Goal: Task Accomplishment & Management: Complete application form

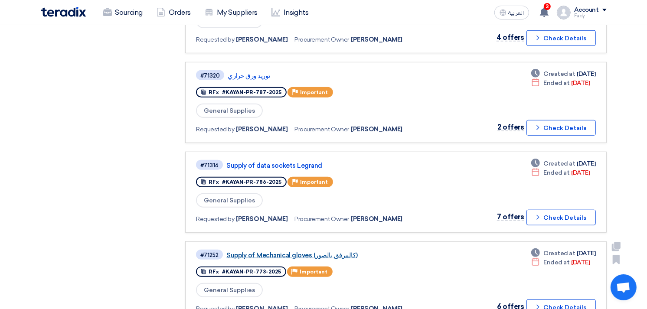
scroll to position [674, 0]
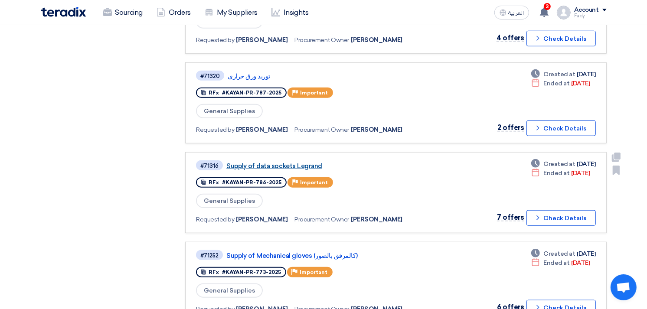
click at [273, 162] on link "Supply of data sockets Legrand" at bounding box center [334, 166] width 217 height 8
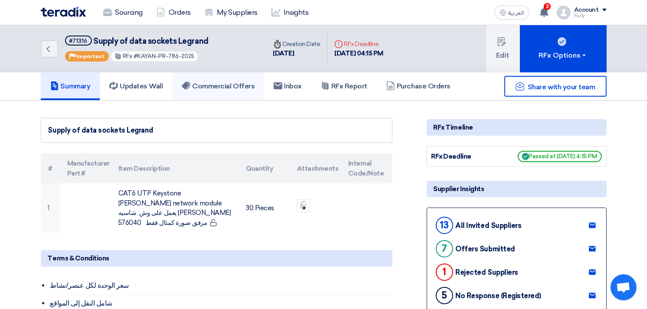
click at [222, 82] on h5 "Commercial Offers" at bounding box center [218, 86] width 73 height 9
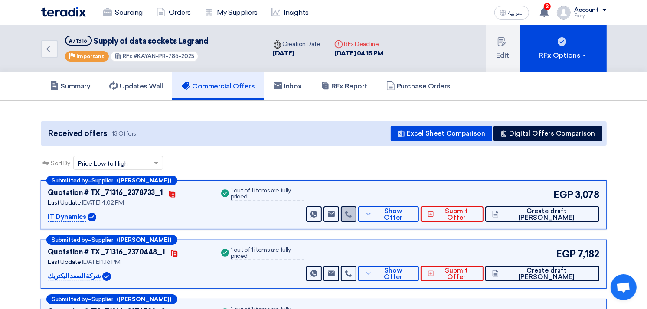
click at [352, 215] on icon at bounding box center [348, 214] width 7 height 7
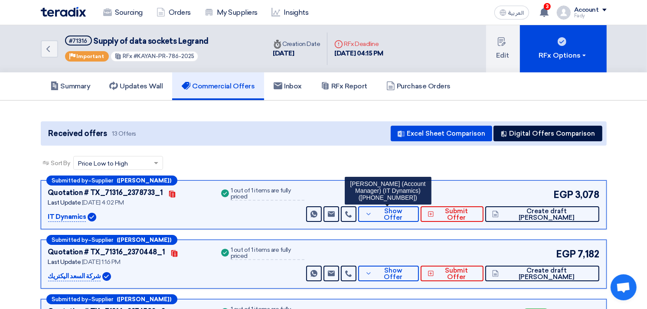
copy div "01152331256"
drag, startPoint x: 372, startPoint y: 196, endPoint x: 409, endPoint y: 200, distance: 37.5
click at [409, 200] on div "[PERSON_NAME] (Account Manager) (IT Dynamics) ([PHONE_NUMBER])" at bounding box center [388, 191] width 87 height 28
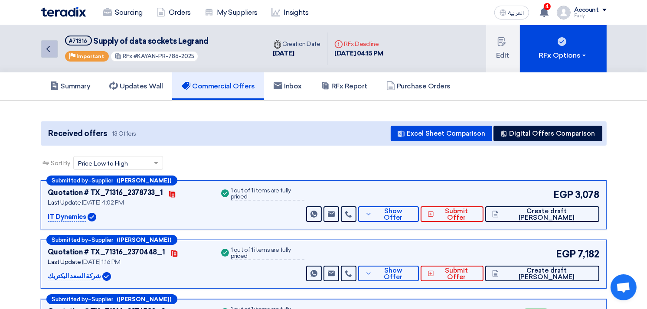
click at [47, 49] on icon "Back" at bounding box center [48, 49] width 10 height 10
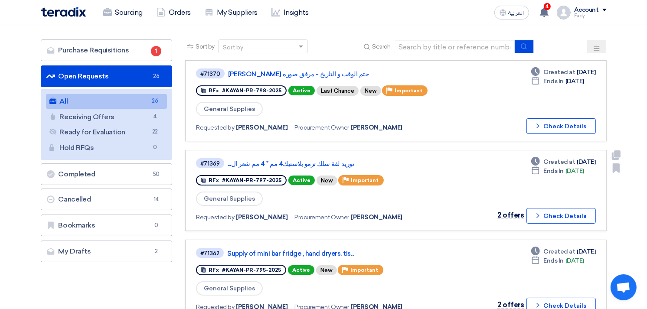
scroll to position [96, 0]
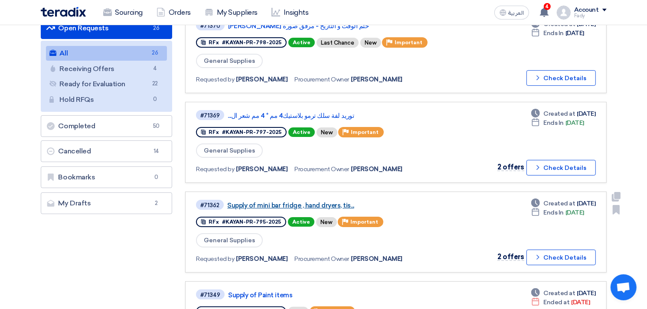
click at [334, 202] on link "Supply of mini bar fridge , hand dryers, tis..." at bounding box center [335, 206] width 217 height 8
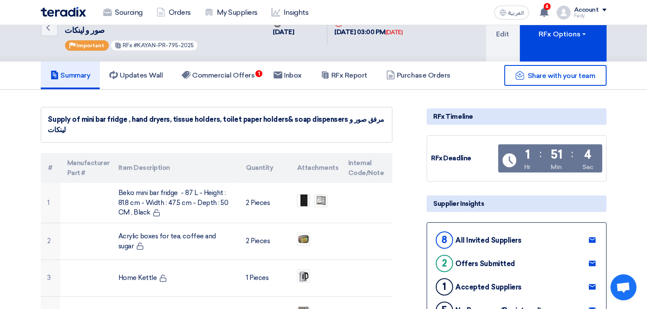
scroll to position [48, 0]
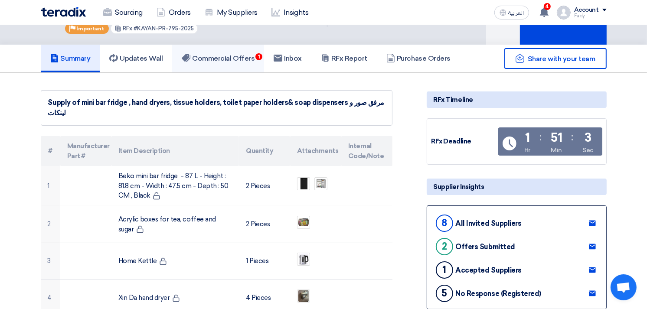
click at [228, 57] on h5 "Commercial Offers 1" at bounding box center [218, 58] width 73 height 9
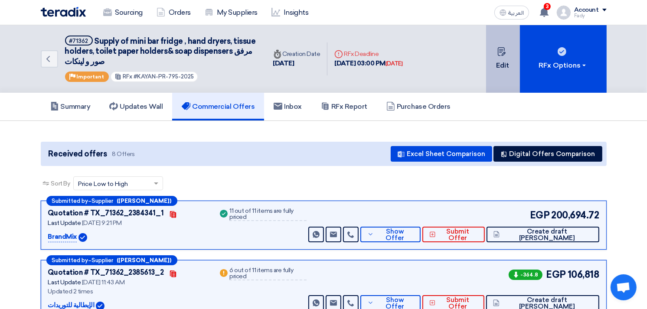
click at [502, 63] on button "Edit" at bounding box center [503, 59] width 34 height 68
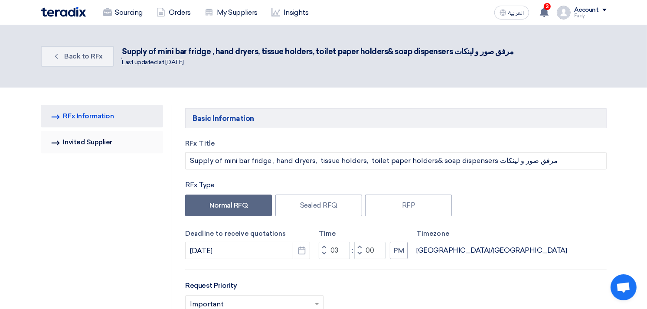
click at [108, 144] on link "Invited Suppliers Invited Supplier" at bounding box center [102, 142] width 123 height 23
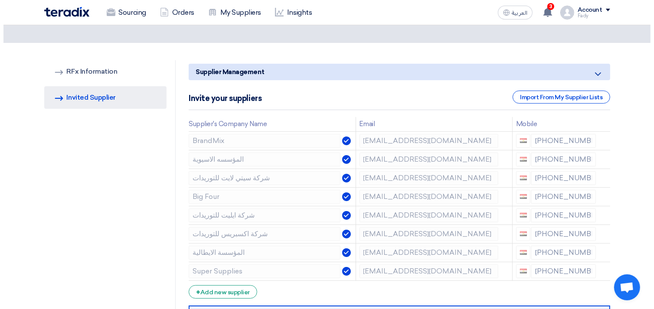
scroll to position [96, 0]
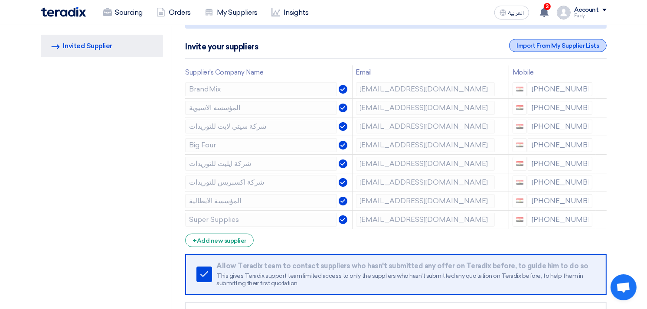
click at [557, 45] on div "Import From My Supplier Lists" at bounding box center [557, 45] width 97 height 13
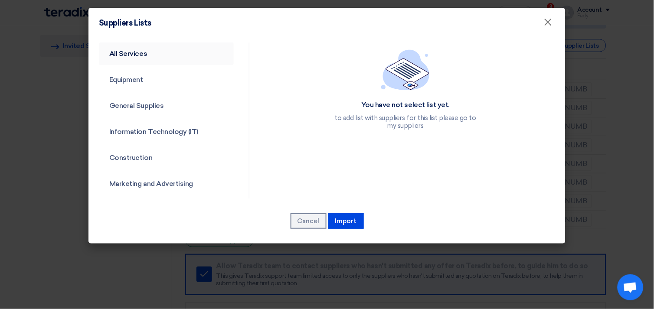
click at [128, 46] on link "All Services" at bounding box center [166, 53] width 135 height 23
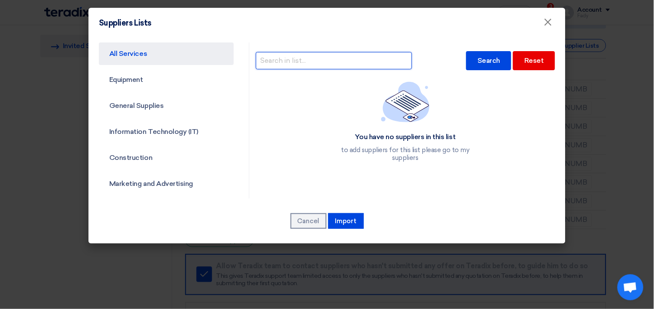
click at [305, 64] on input "text" at bounding box center [334, 60] width 156 height 17
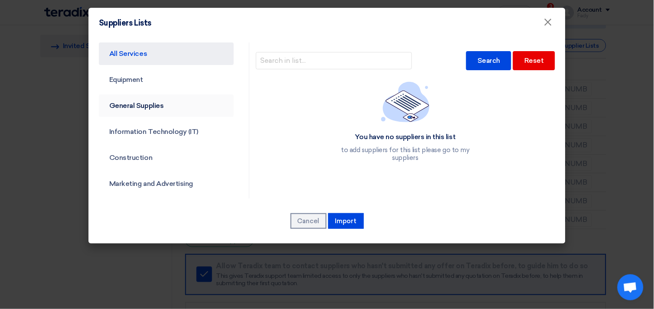
click at [180, 98] on link "General Supplies" at bounding box center [166, 106] width 135 height 23
click at [173, 108] on link "General Supplies" at bounding box center [166, 106] width 135 height 23
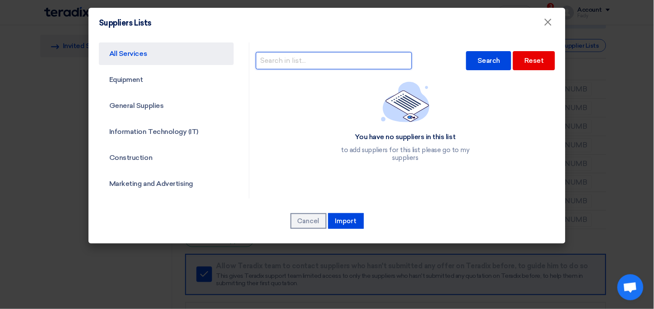
click at [285, 63] on input "text" at bounding box center [334, 60] width 156 height 17
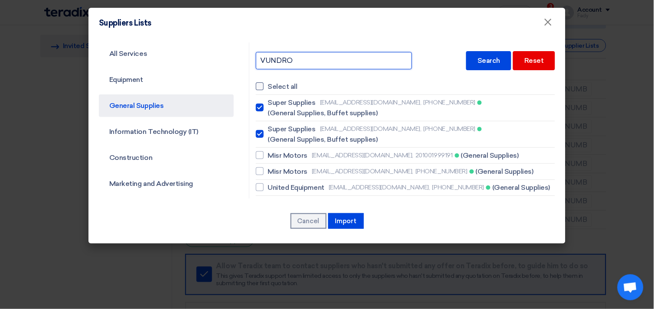
type input "VUNDRO"
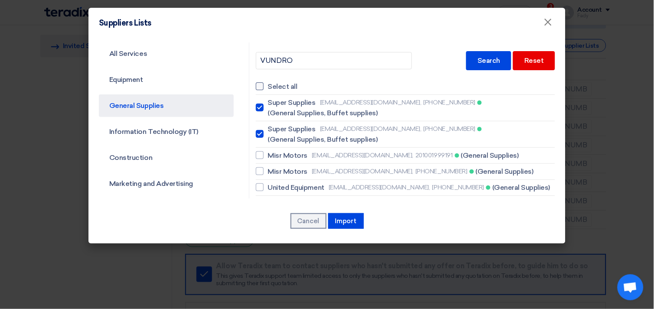
click at [257, 83] on div at bounding box center [260, 86] width 8 height 8
click at [268, 84] on input "Select all" at bounding box center [271, 87] width 6 height 6
checkbox input "true"
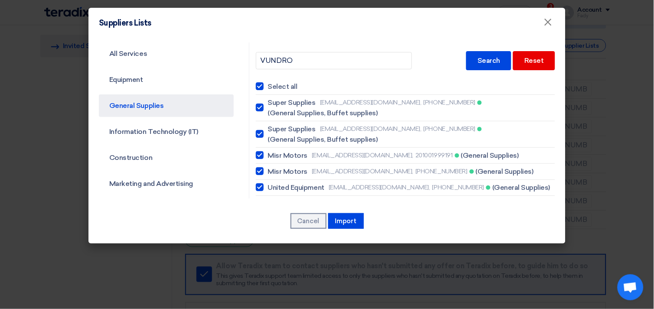
checkbox input "true"
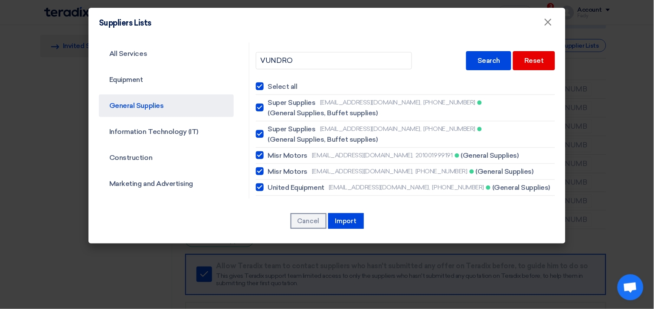
checkbox input "true"
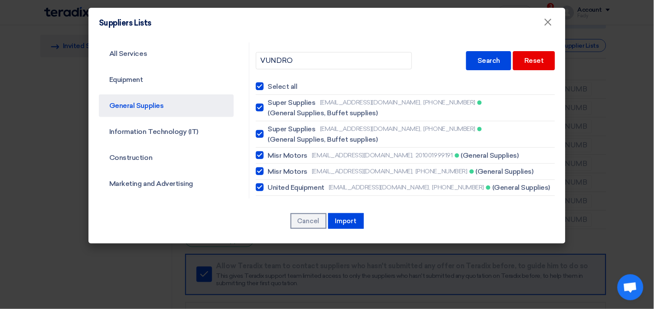
checkbox input "true"
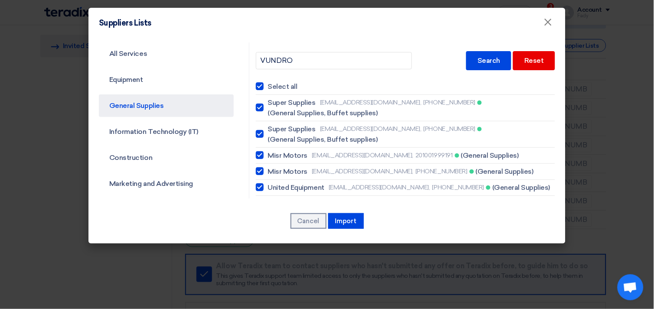
checkbox input "true"
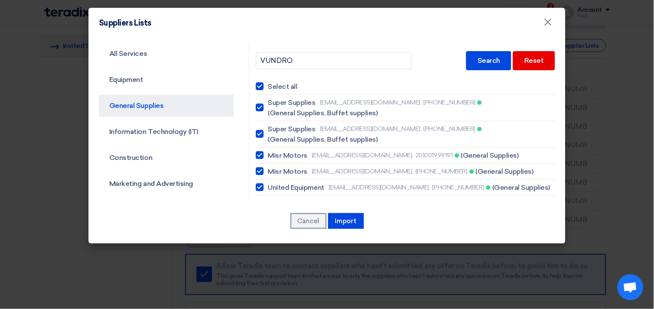
checkbox input "true"
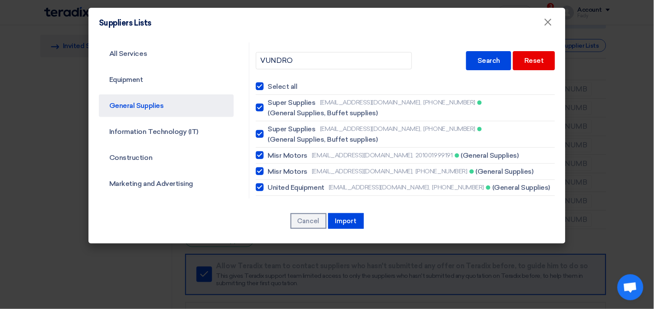
checkbox input "true"
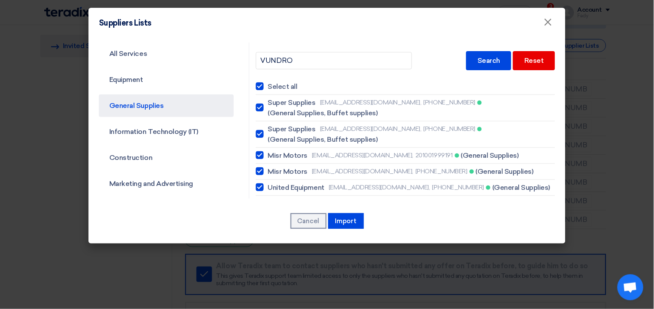
checkbox input "true"
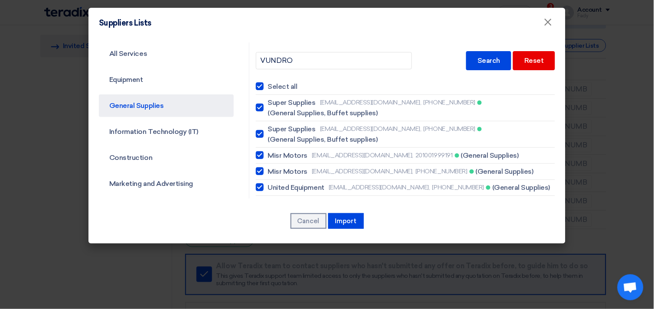
checkbox input "true"
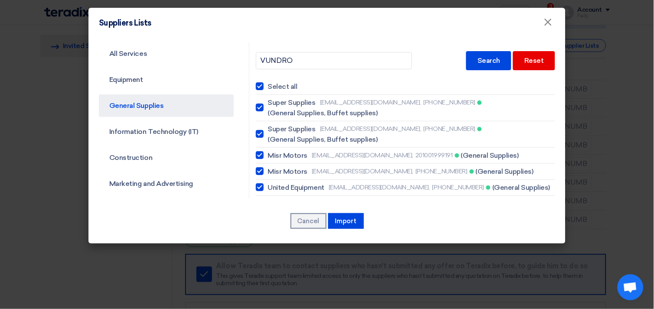
checkbox input "true"
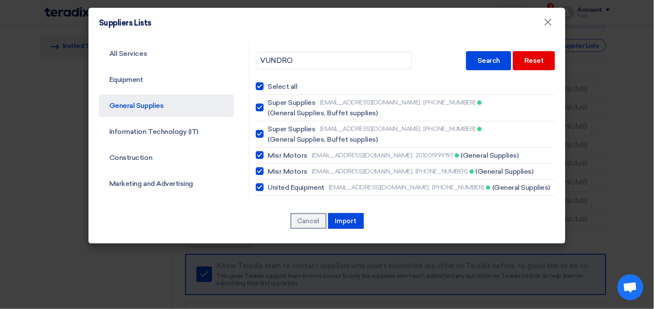
checkbox input "true"
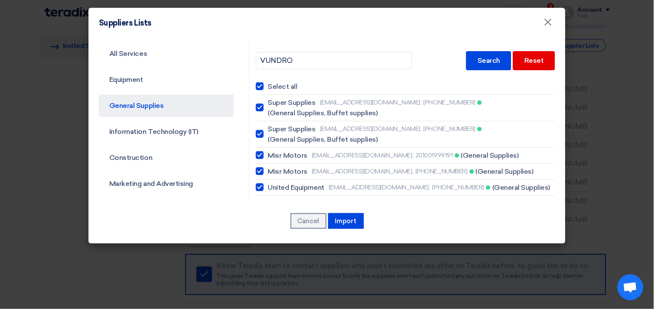
checkbox input "true"
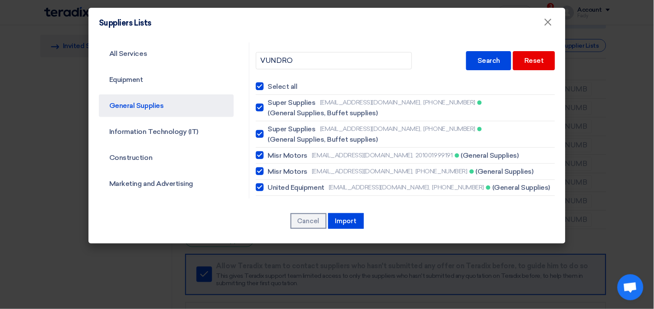
checkbox input "true"
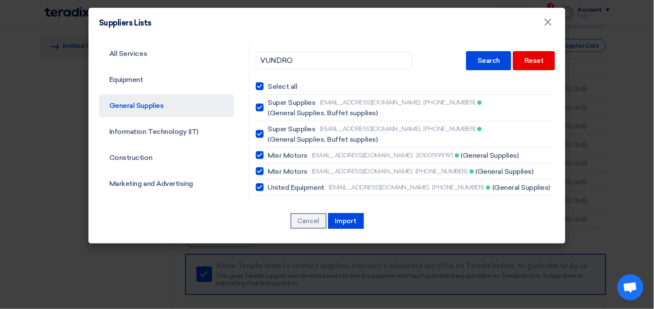
checkbox input "true"
click at [257, 83] on div at bounding box center [260, 86] width 8 height 8
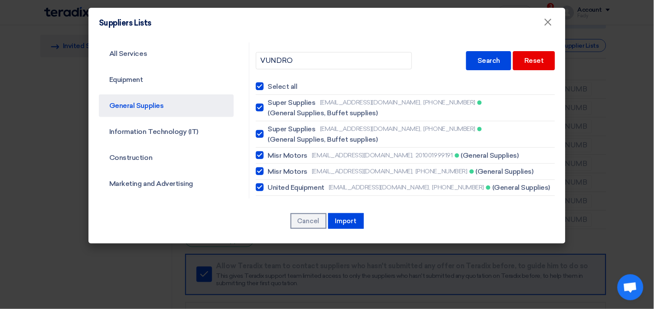
click at [268, 84] on input "Select all" at bounding box center [271, 87] width 6 height 6
checkbox input "false"
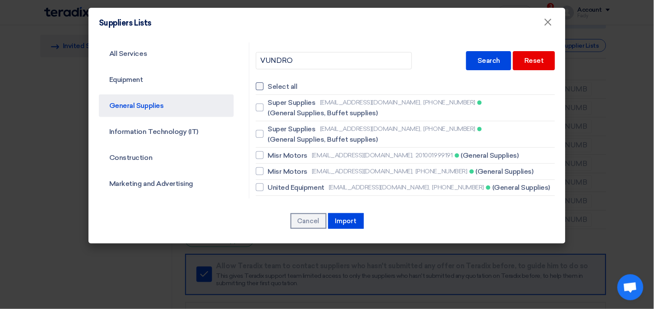
checkbox input "false"
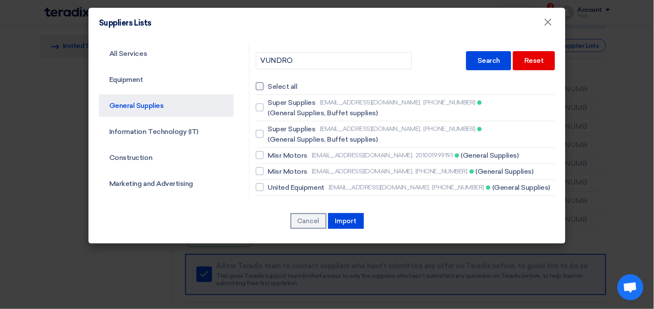
checkbox input "false"
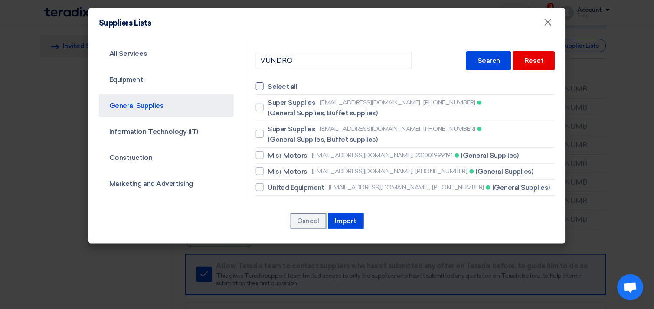
checkbox input "false"
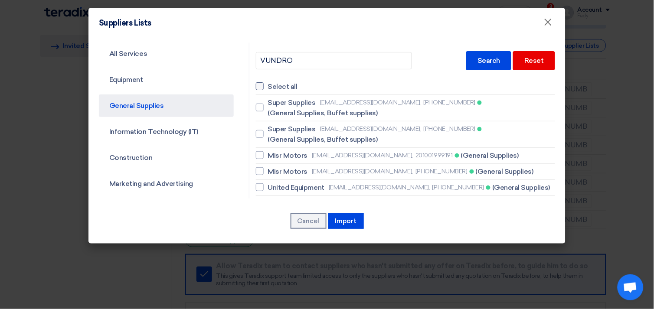
checkbox input "false"
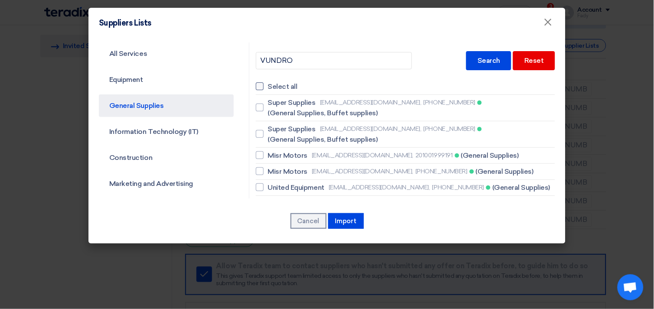
checkbox input "false"
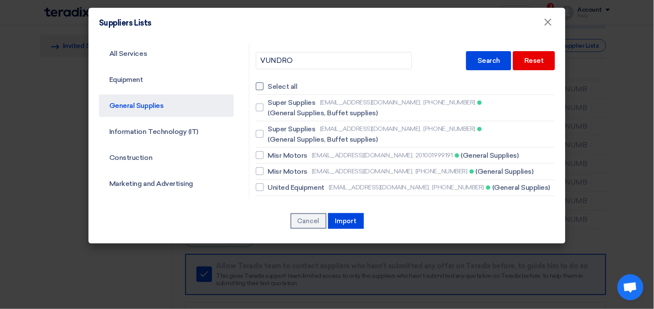
checkbox input "false"
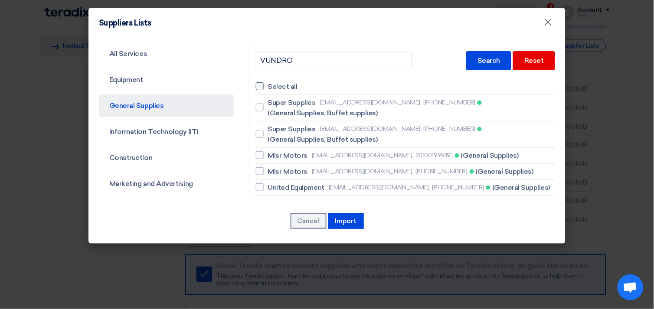
checkbox input "false"
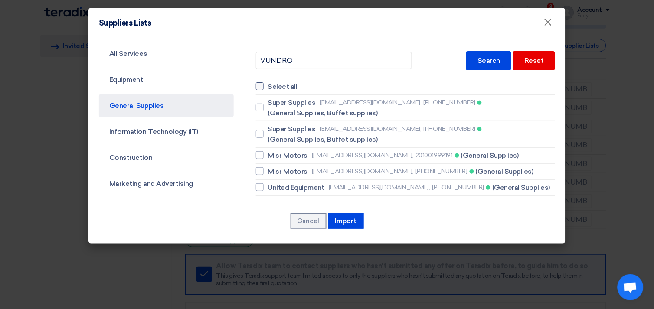
checkbox input "false"
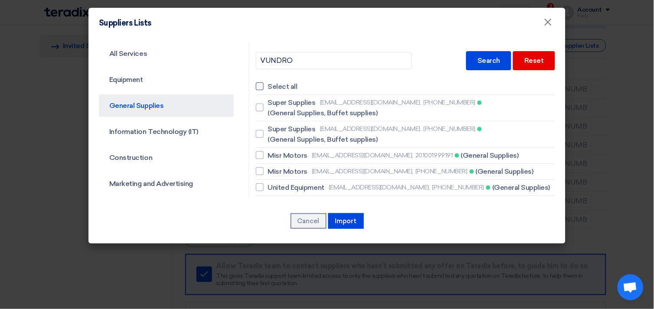
checkbox input "false"
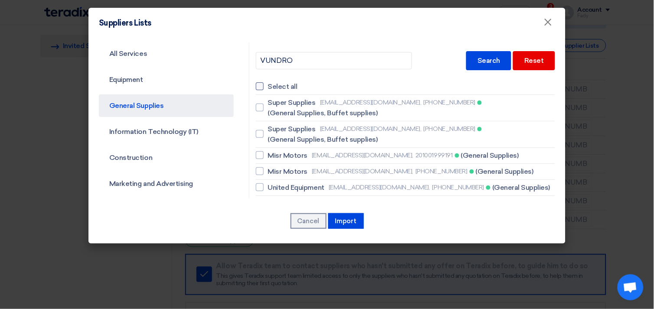
checkbox input "false"
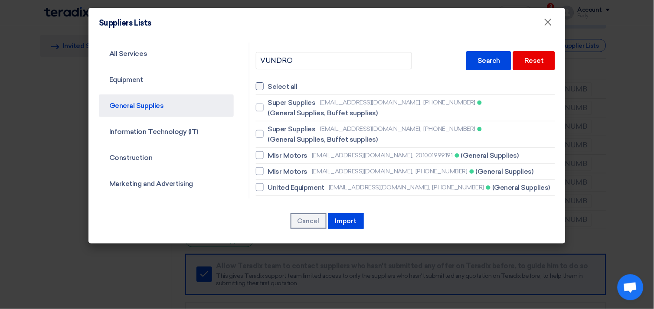
checkbox input "false"
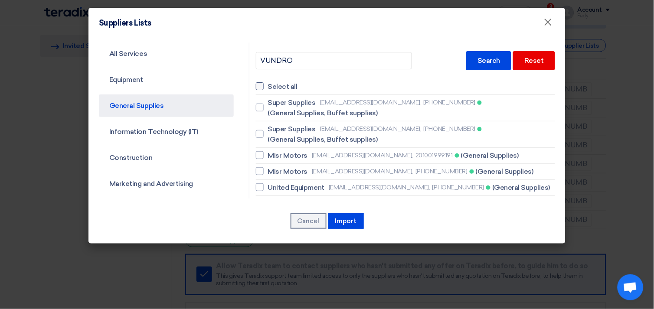
checkbox input "false"
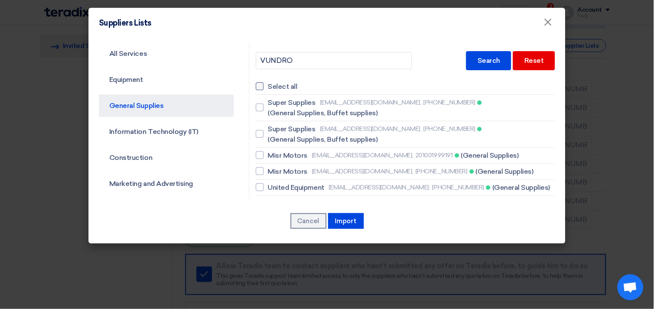
checkbox input "false"
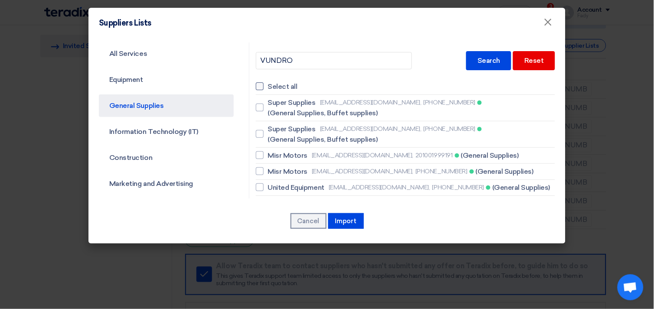
checkbox input "false"
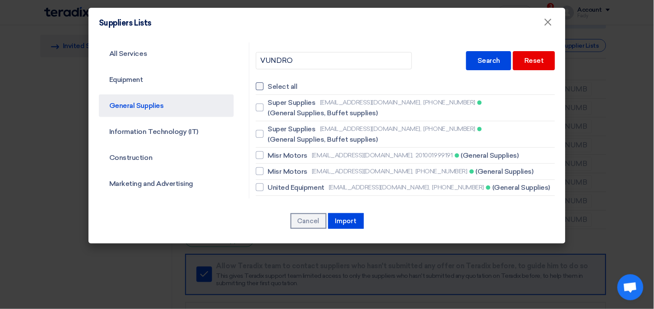
checkbox input "false"
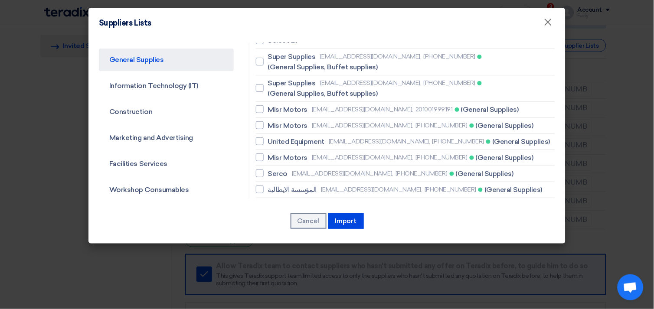
scroll to position [0, 0]
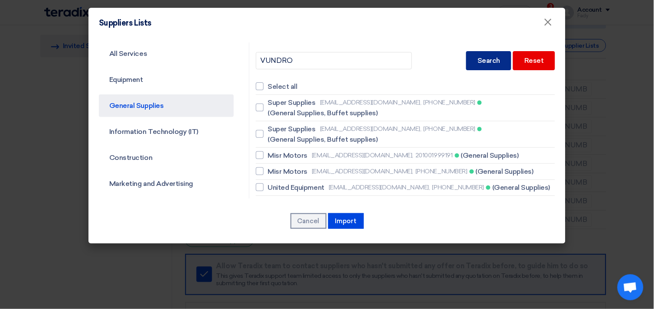
click at [472, 62] on div "Search" at bounding box center [488, 60] width 45 height 19
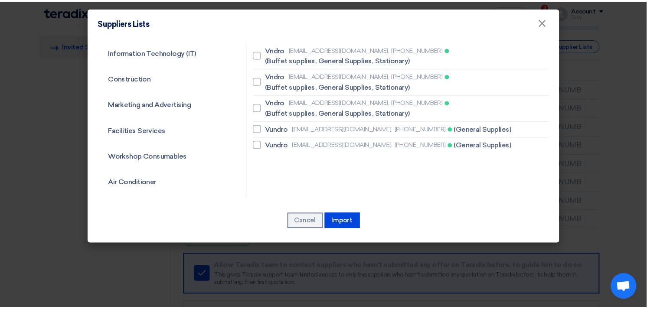
scroll to position [96, 0]
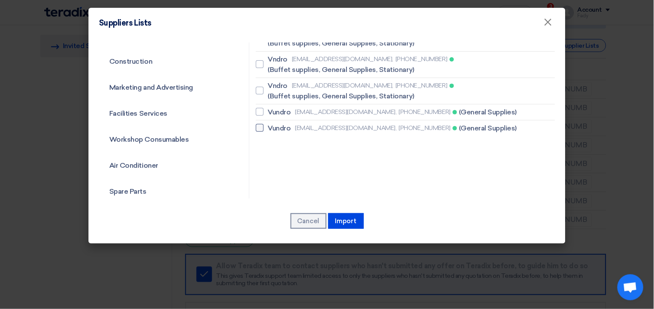
click at [258, 125] on div at bounding box center [260, 128] width 8 height 8
click at [268, 125] on input "Vundro [EMAIL_ADDRESS][DOMAIN_NAME], [PHONE_NUMBER] (General Supplies)" at bounding box center [271, 128] width 6 height 6
checkbox input "true"
click at [349, 223] on button "Import" at bounding box center [346, 221] width 36 height 16
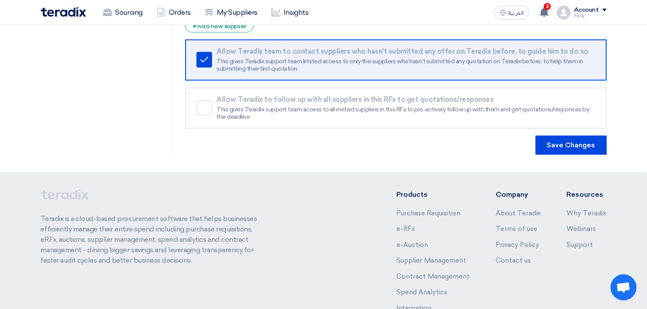
scroll to position [337, 0]
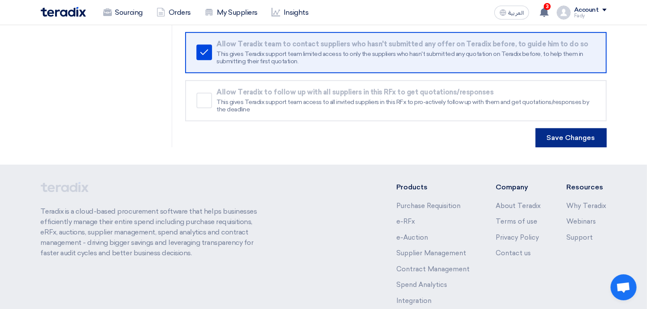
click at [560, 142] on button "Save Changes" at bounding box center [571, 137] width 71 height 19
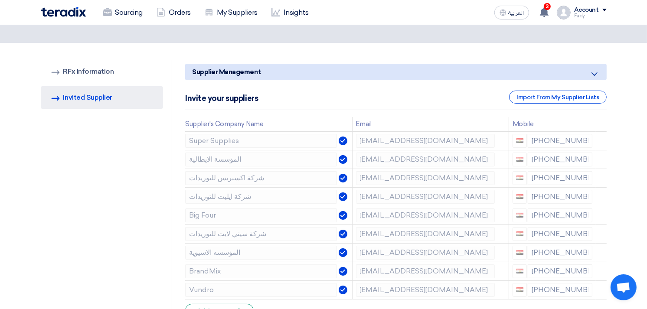
scroll to position [0, 0]
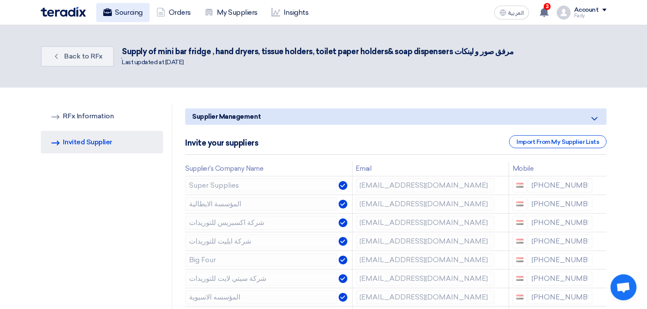
click at [121, 9] on link "Sourcing" at bounding box center [122, 12] width 53 height 19
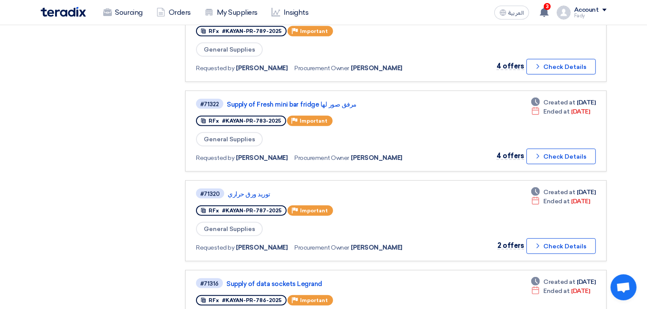
scroll to position [578, 0]
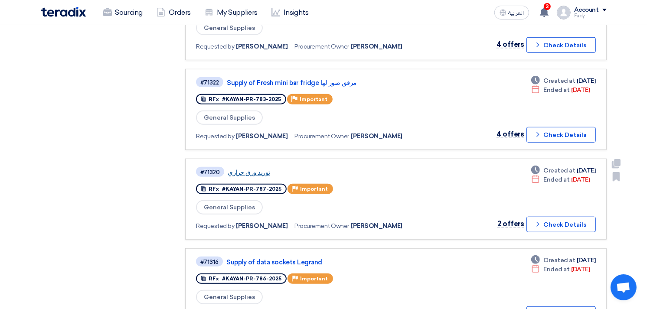
click at [238, 169] on link "توريد ورق حراري" at bounding box center [336, 173] width 217 height 8
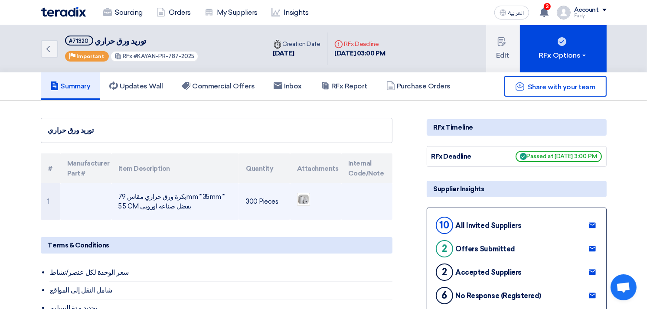
drag, startPoint x: 179, startPoint y: 205, endPoint x: 176, endPoint y: 197, distance: 8.2
click at [176, 197] on td "بكرة ورق حراري مقاس 79mm * 35mm * 5.5 CM يفضل صناعه اوروبى" at bounding box center [174, 201] width 127 height 36
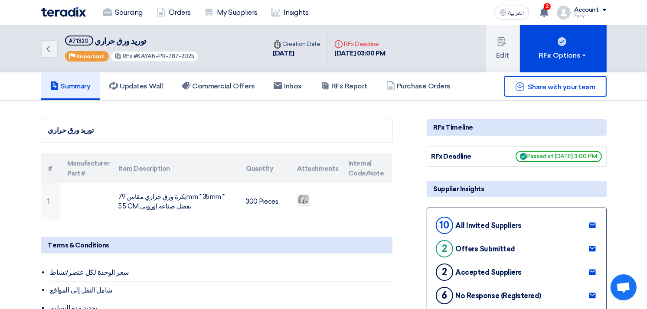
drag, startPoint x: 176, startPoint y: 197, endPoint x: 195, endPoint y: 220, distance: 29.3
